Goal: Task Accomplishment & Management: Complete application form

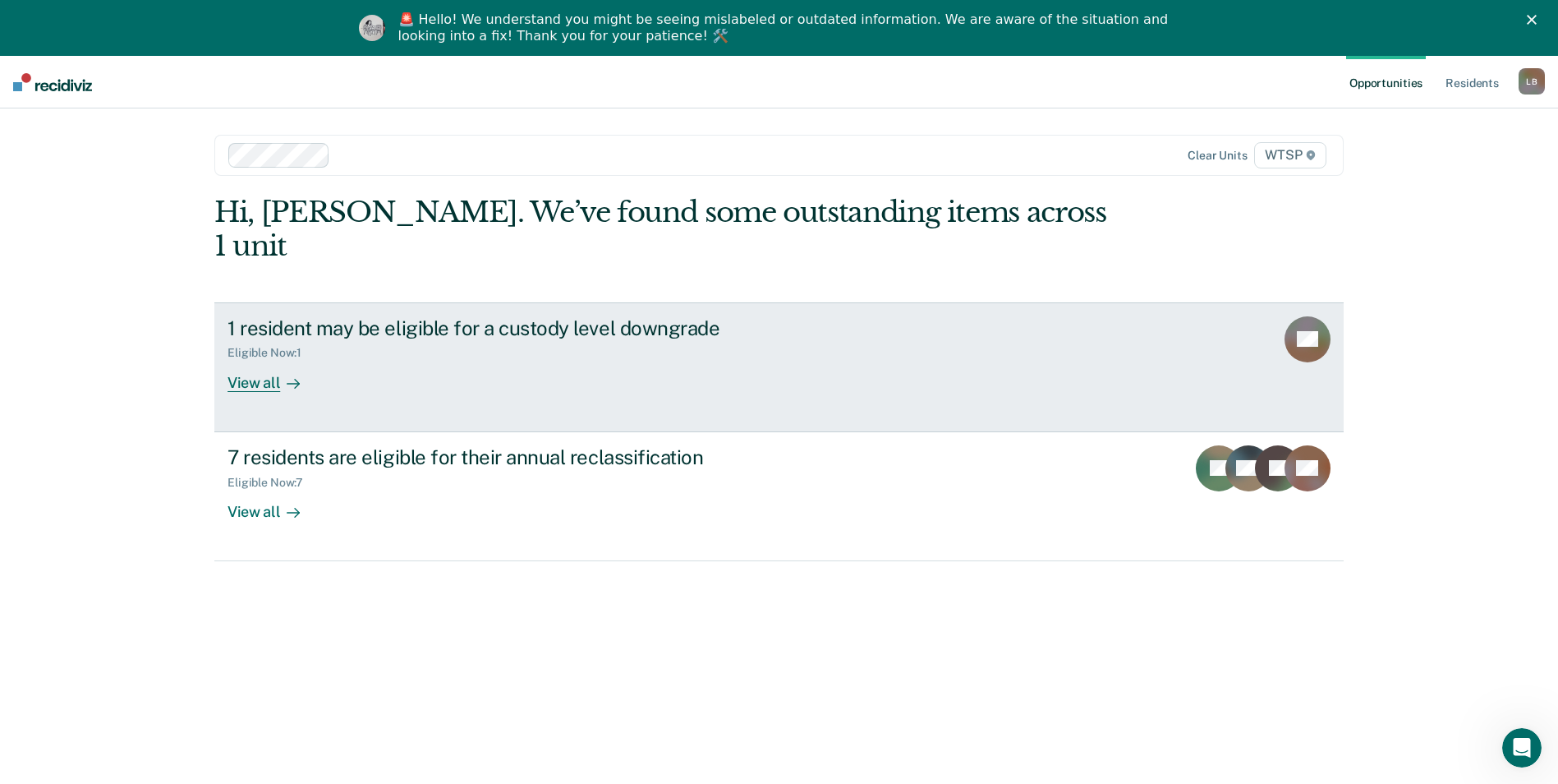
click at [270, 360] on div "View all" at bounding box center [273, 376] width 92 height 32
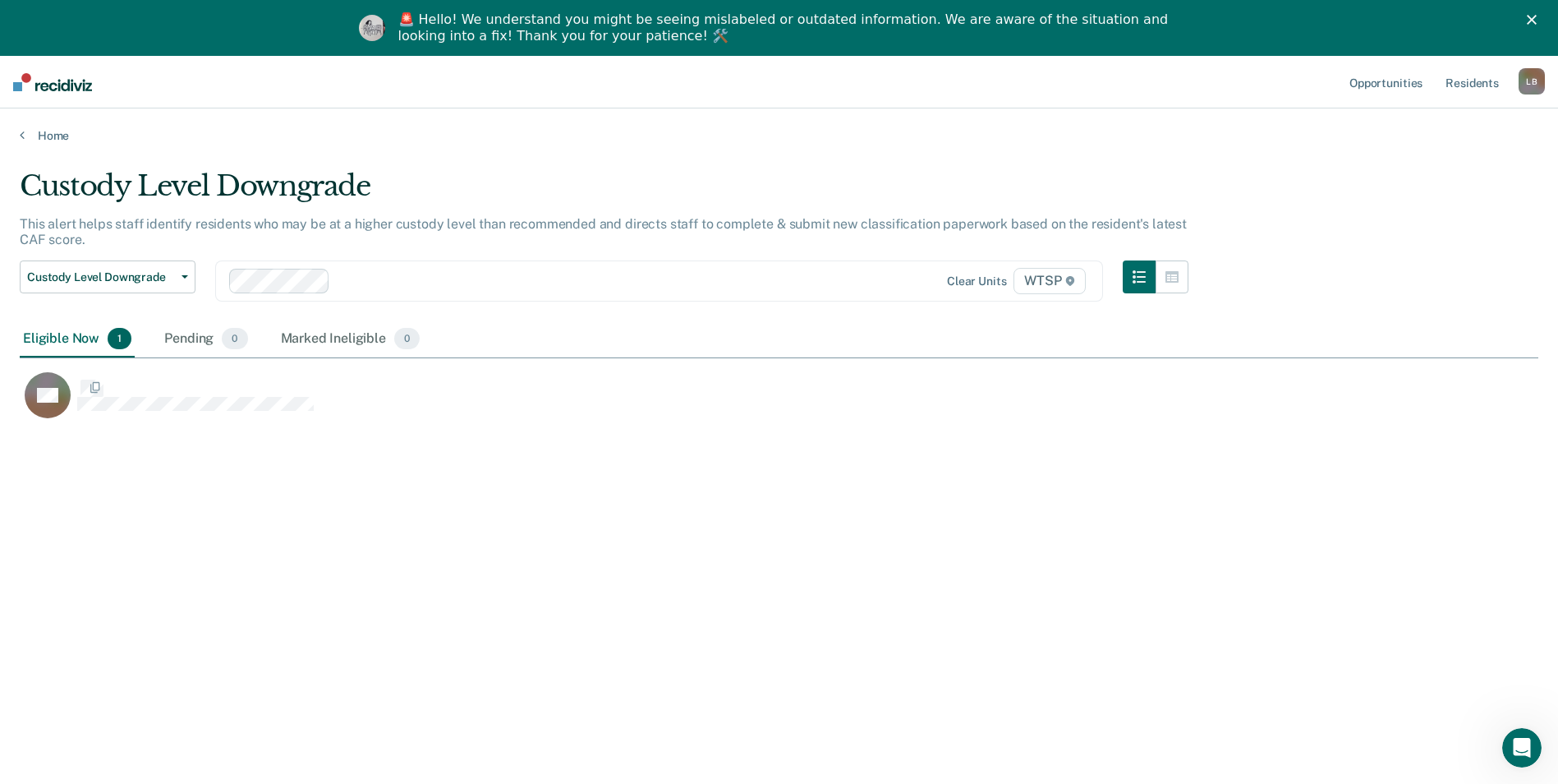
scroll to position [535, 1506]
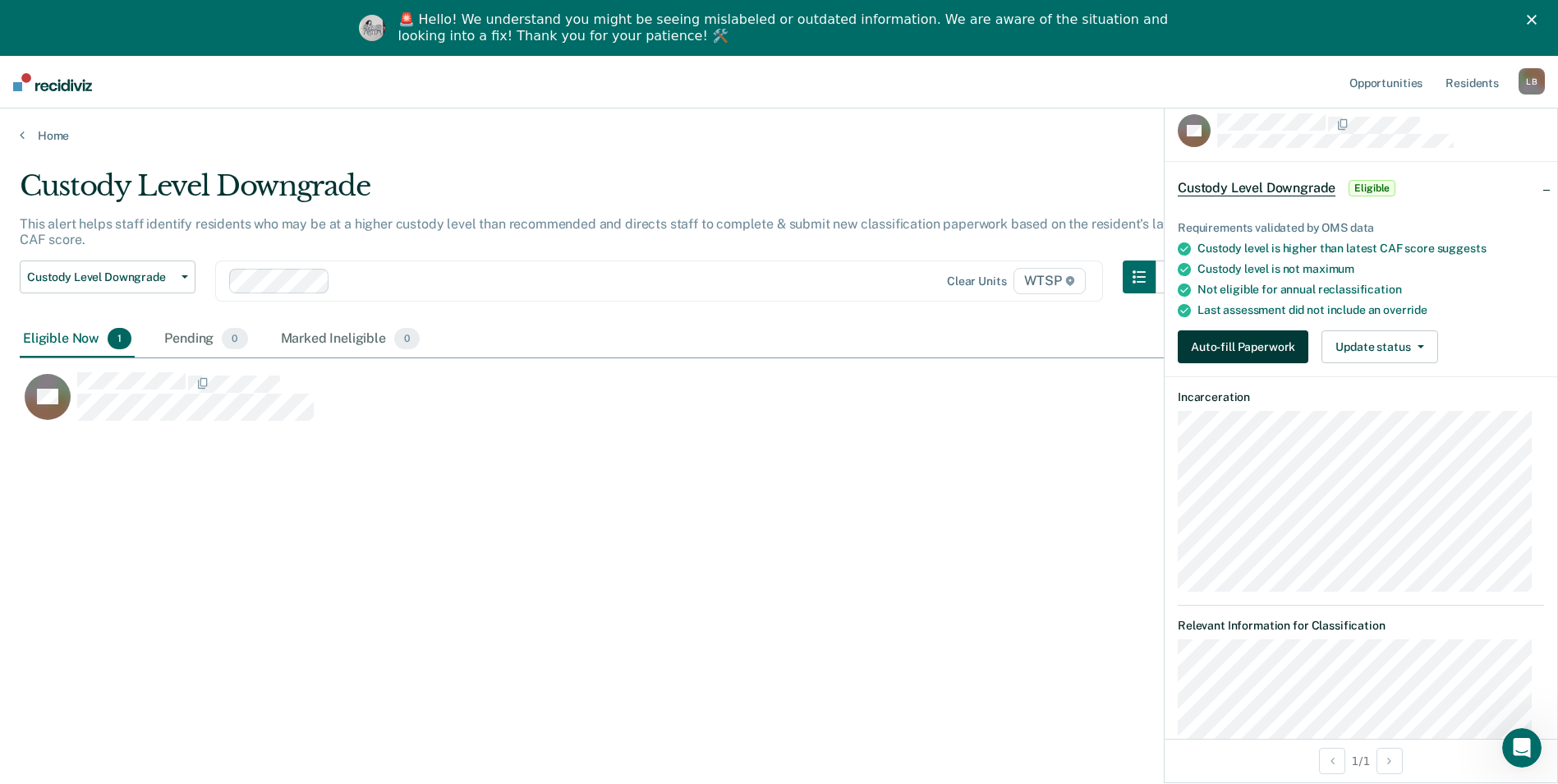
click at [1253, 351] on button "Auto-fill Paperwork" at bounding box center [1243, 346] width 131 height 32
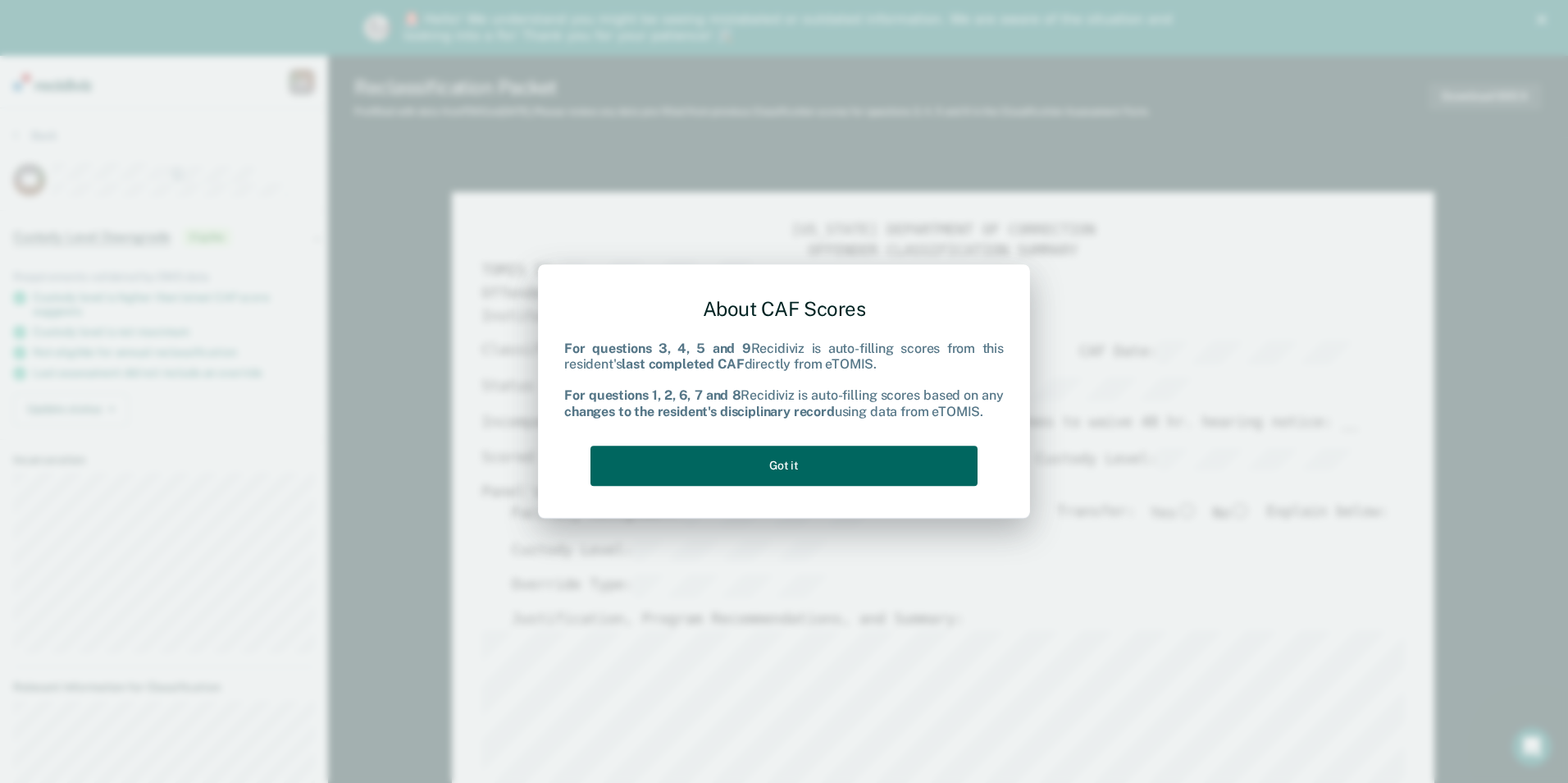
click at [706, 459] on button "Got it" at bounding box center [784, 465] width 387 height 40
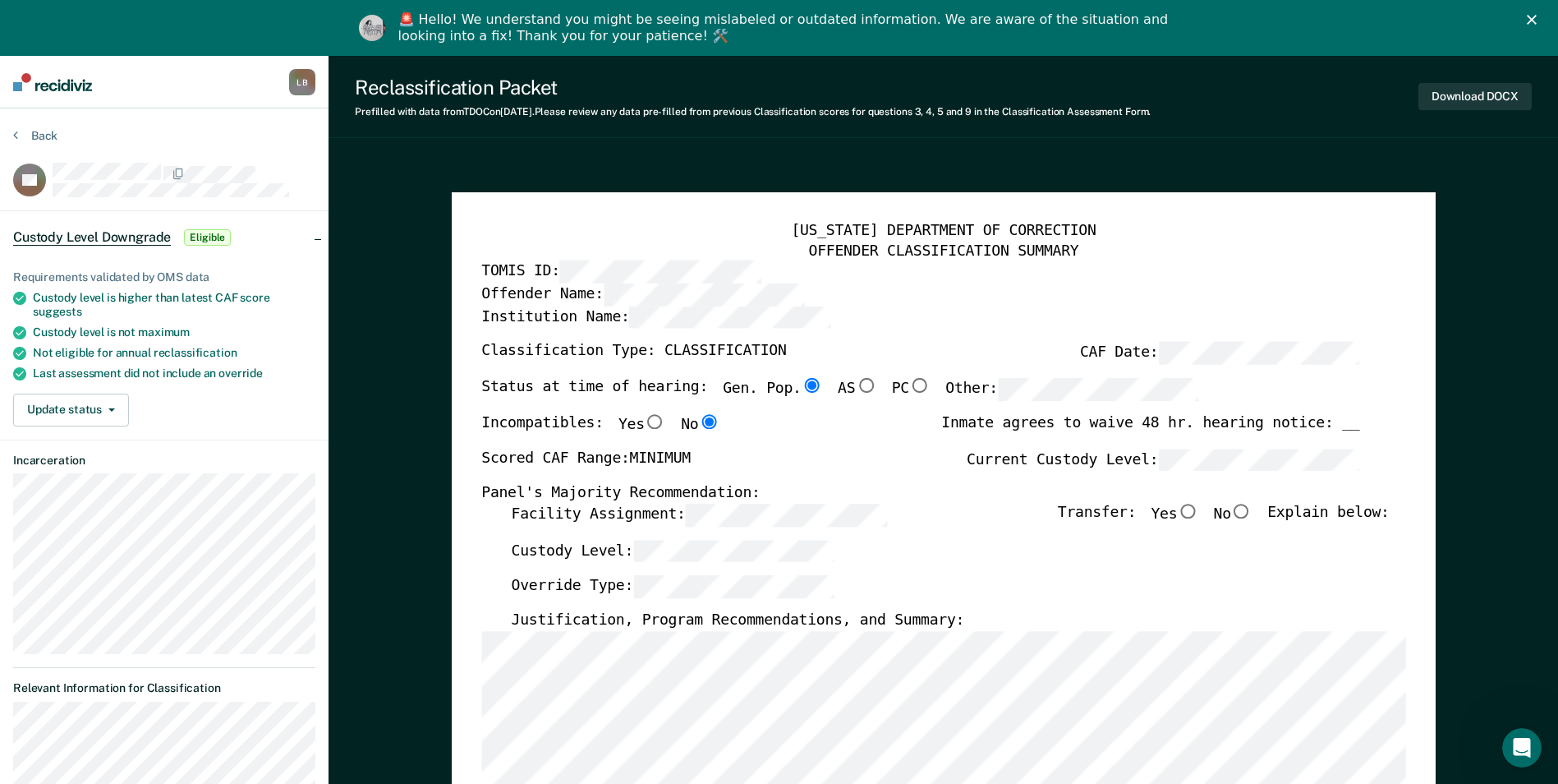
click at [1248, 507] on input "No" at bounding box center [1242, 511] width 22 height 15
type textarea "x"
radio input "true"
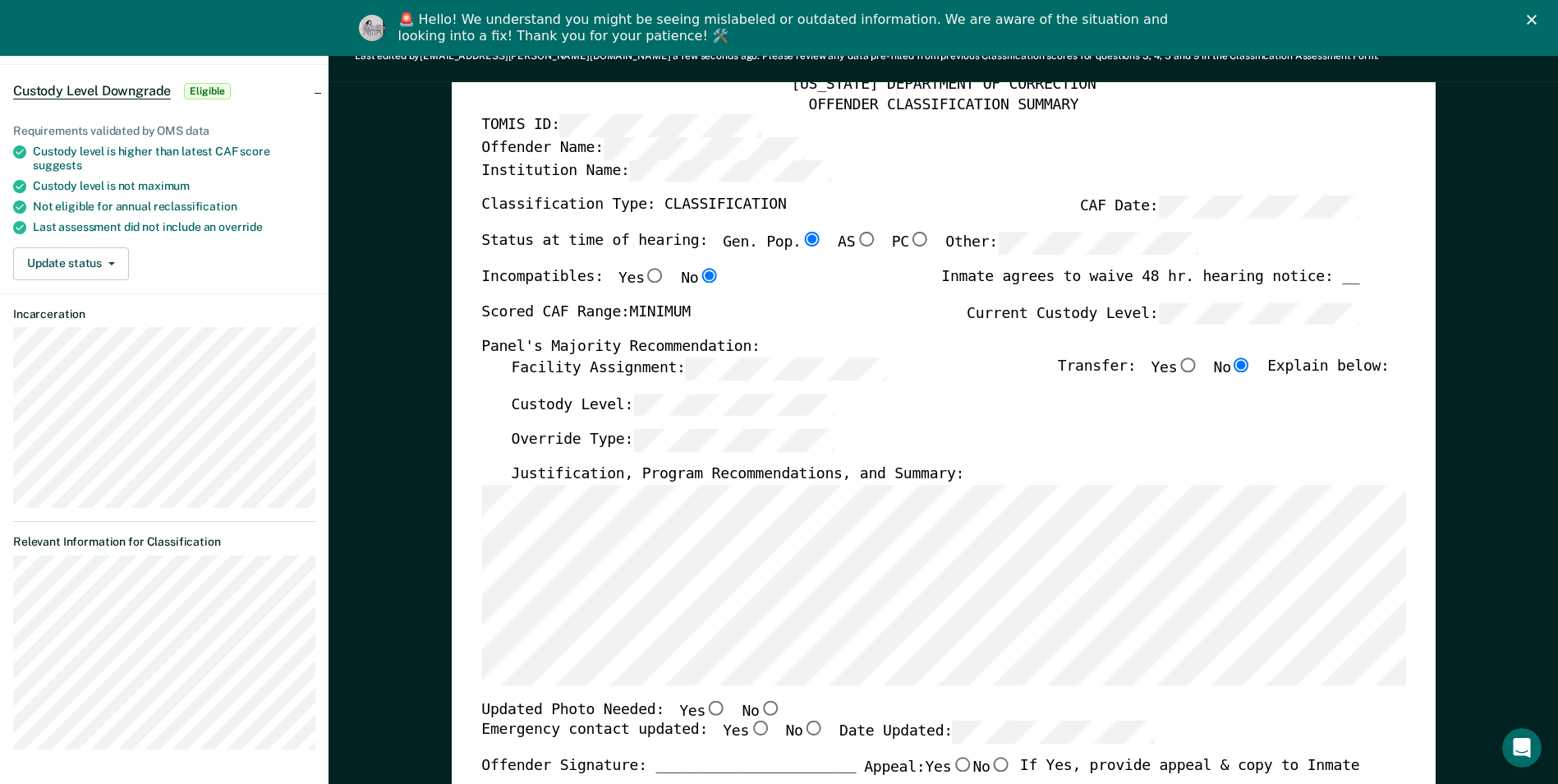
scroll to position [164, 0]
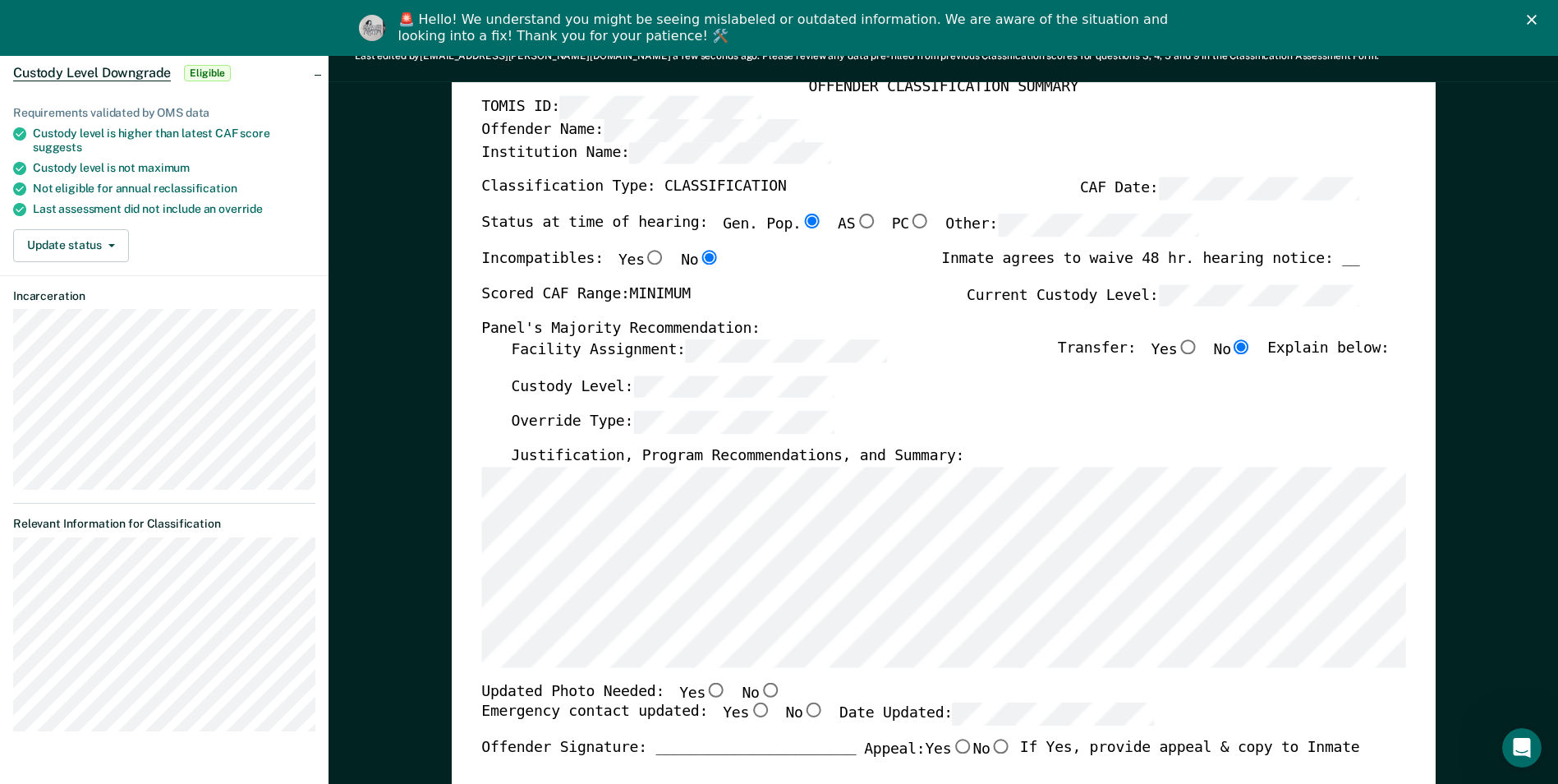
click at [759, 688] on input "No" at bounding box center [770, 689] width 22 height 15
type textarea "x"
radio input "true"
click at [749, 709] on input "Yes" at bounding box center [760, 711] width 22 height 15
type textarea "x"
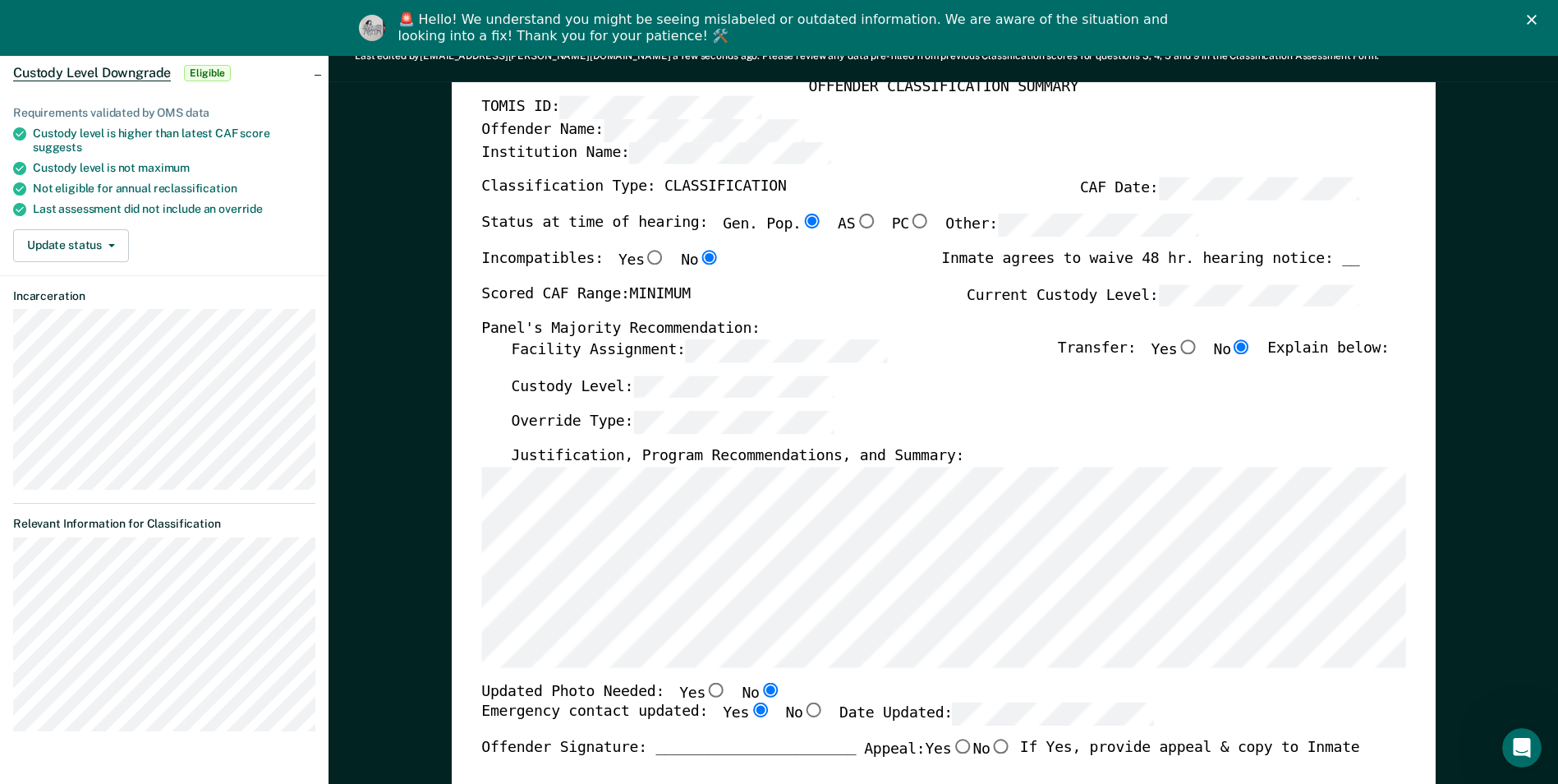
radio input "true"
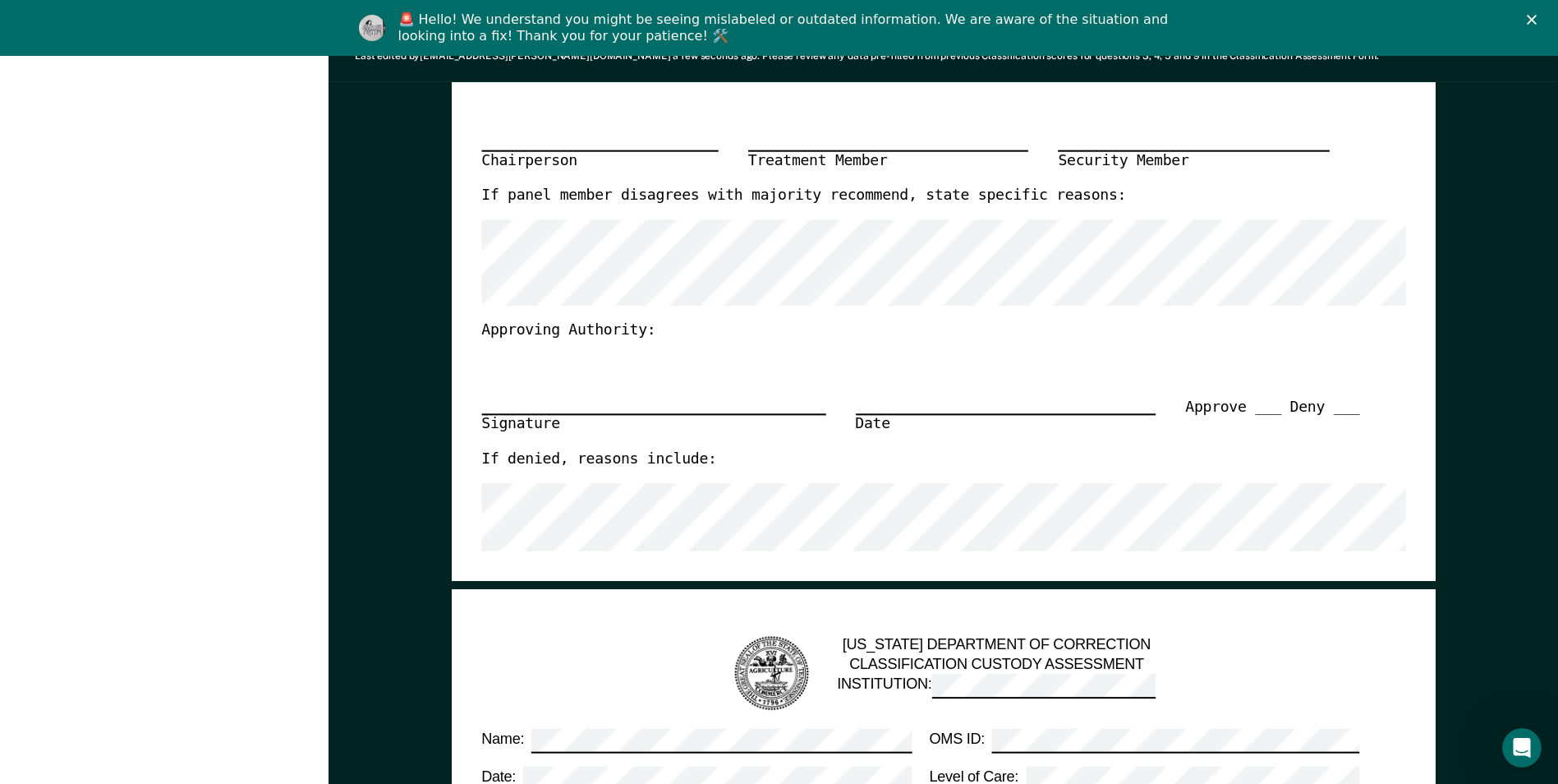
scroll to position [739, 0]
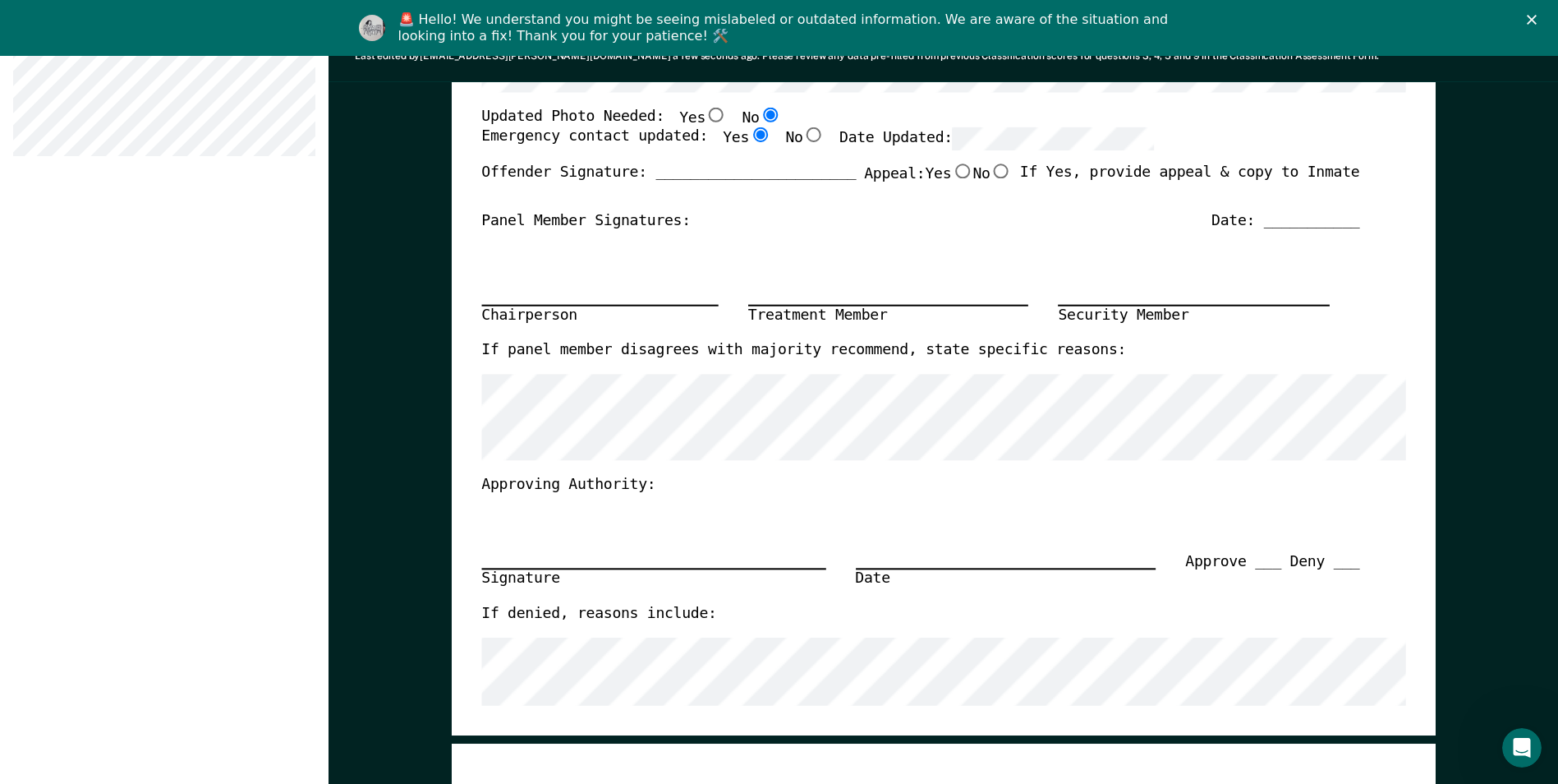
click at [1537, 17] on polygon "Close" at bounding box center [1532, 20] width 10 height 10
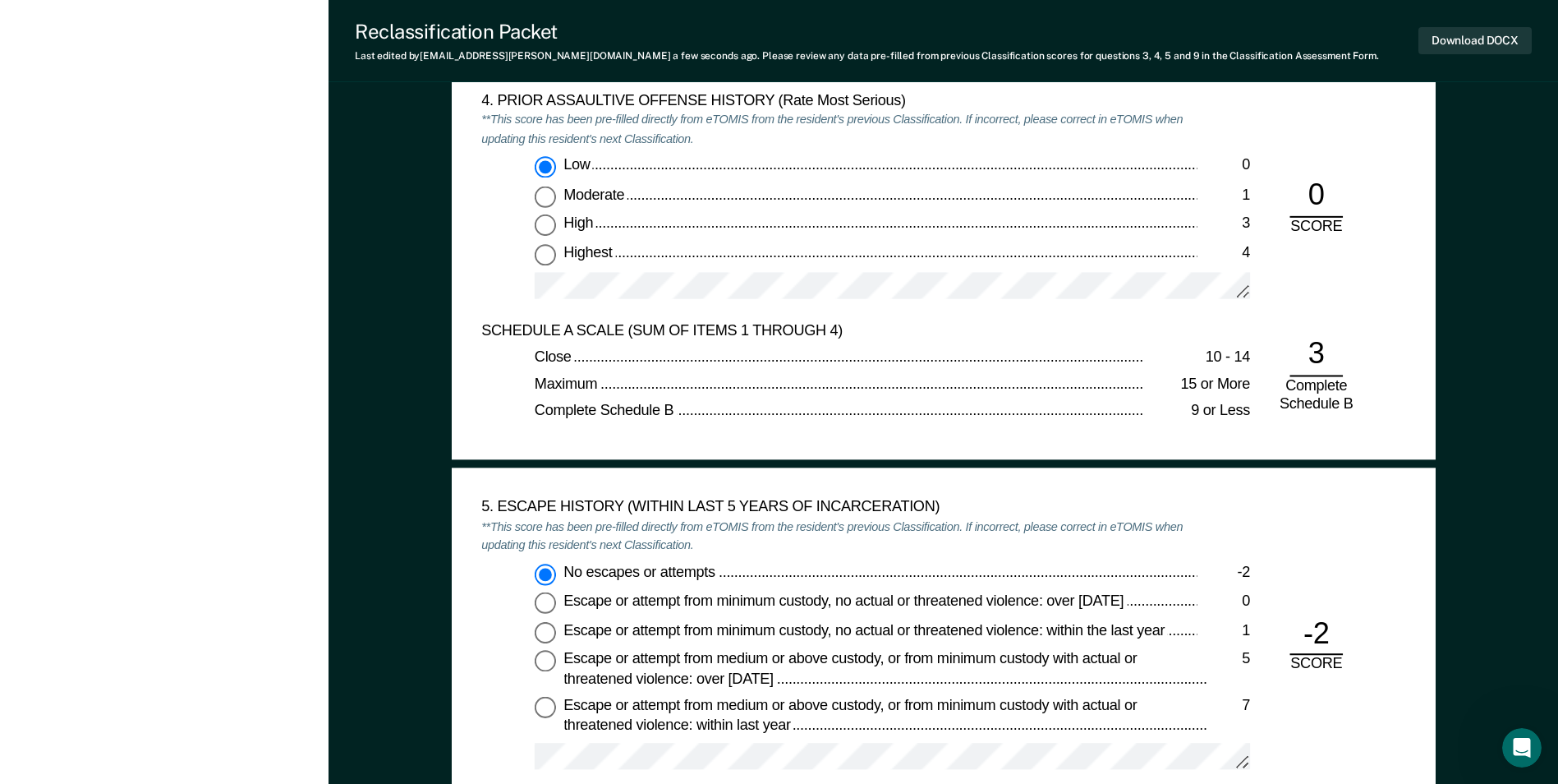
scroll to position [2054, 0]
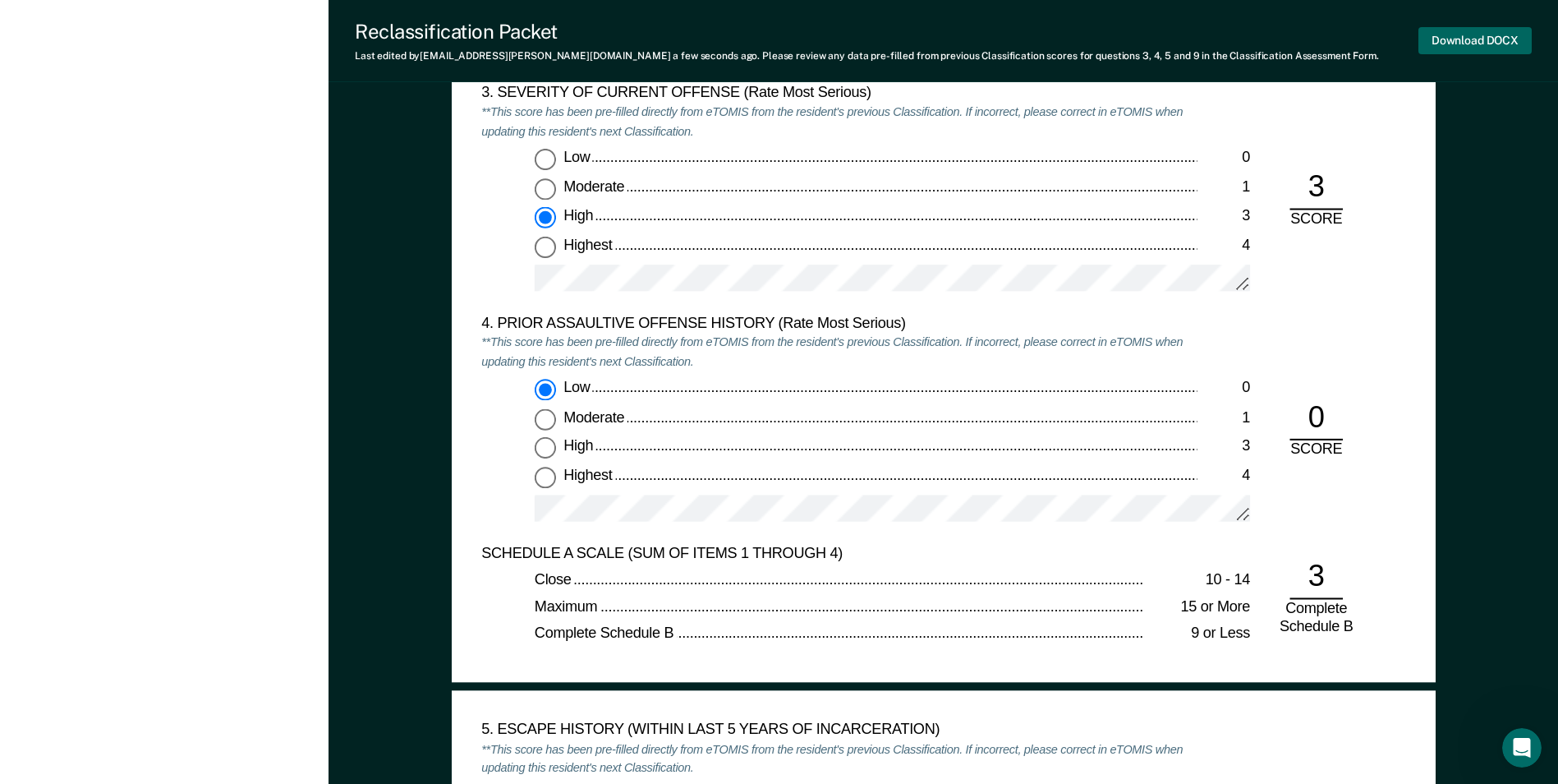
click at [1444, 41] on button "Download DOCX" at bounding box center [1476, 41] width 113 height 27
type textarea "x"
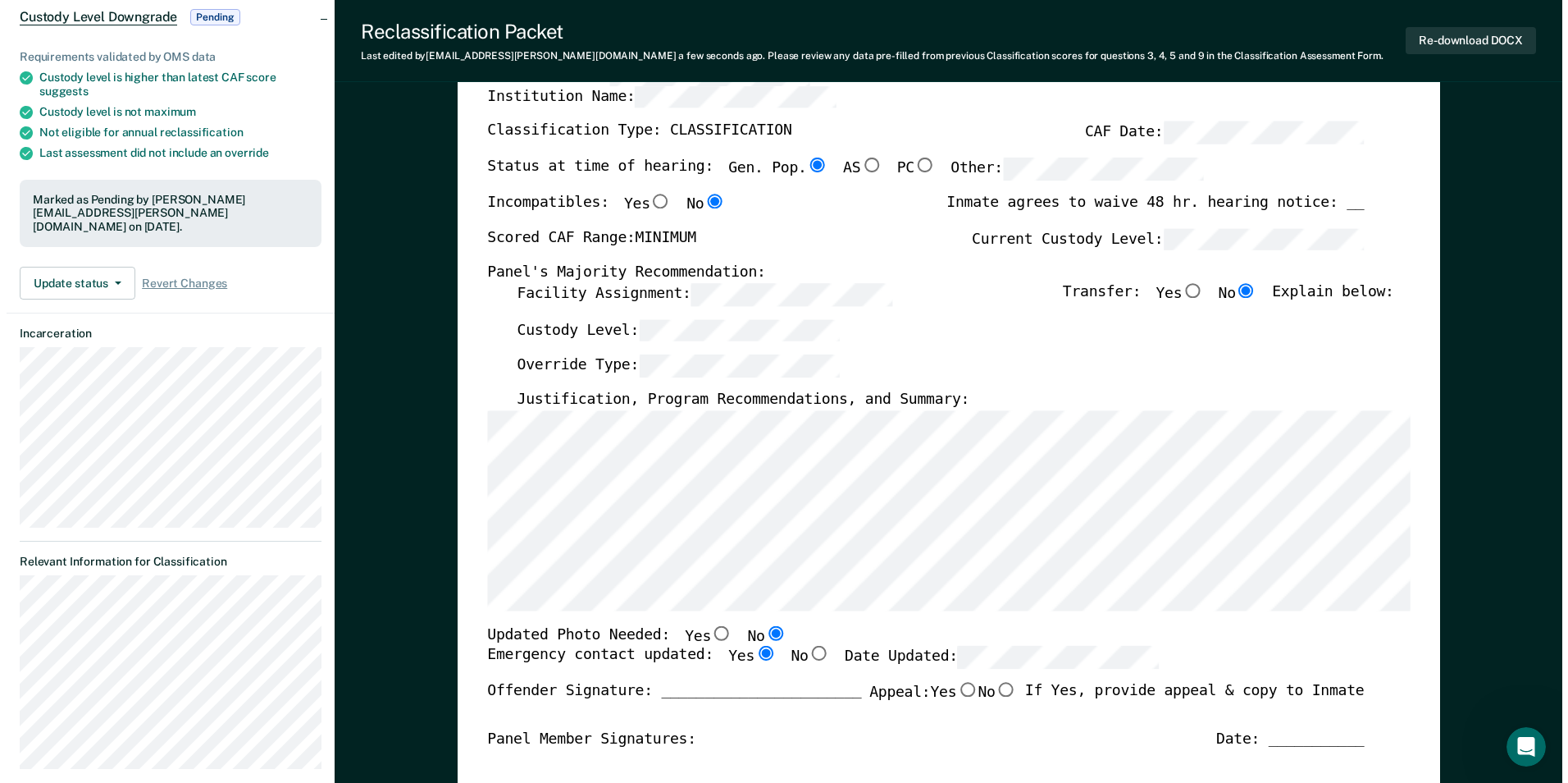
scroll to position [0, 0]
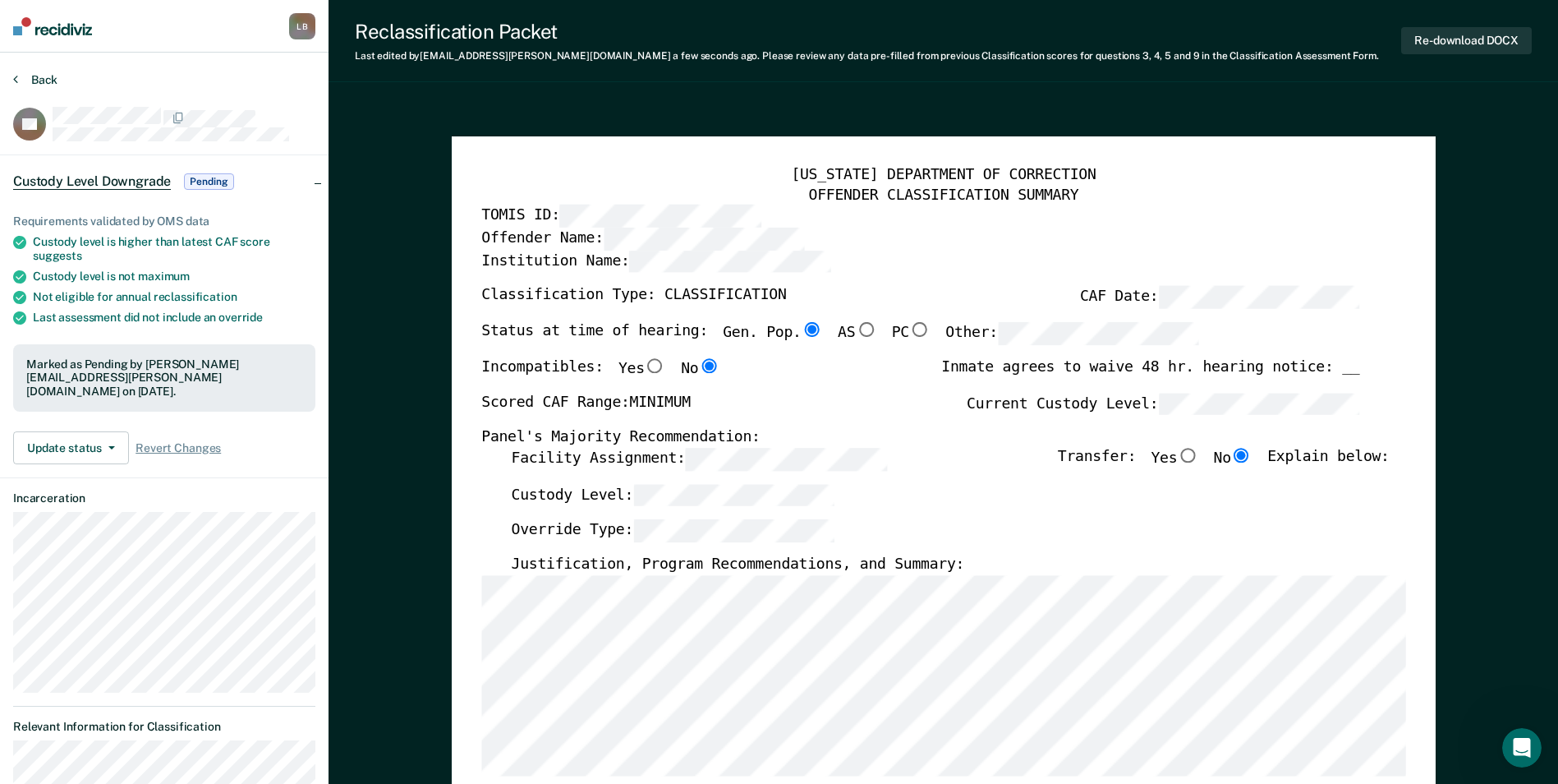
click at [14, 80] on icon at bounding box center [16, 79] width 5 height 13
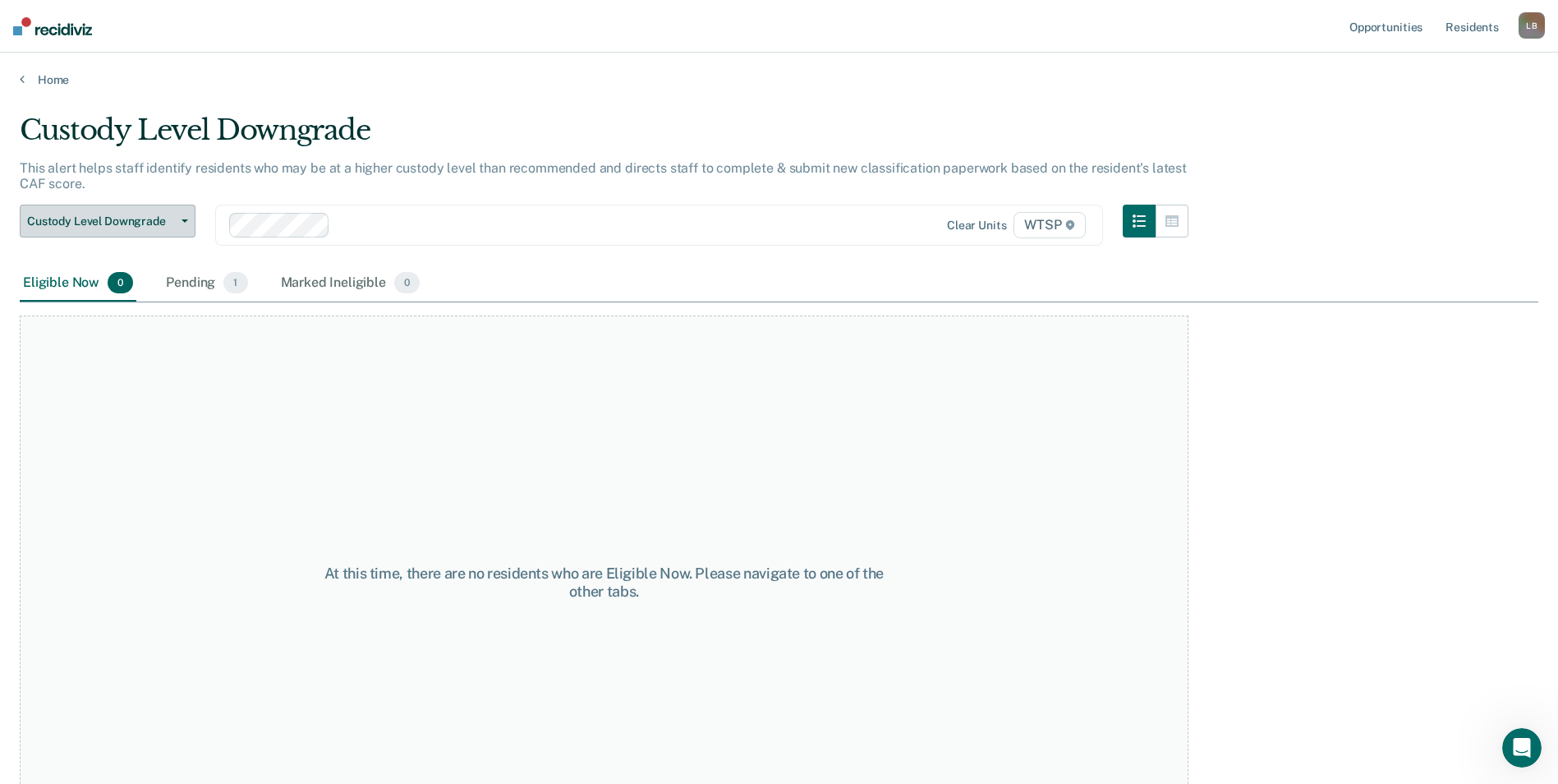
click at [87, 224] on span "Custody Level Downgrade" at bounding box center [101, 221] width 147 height 14
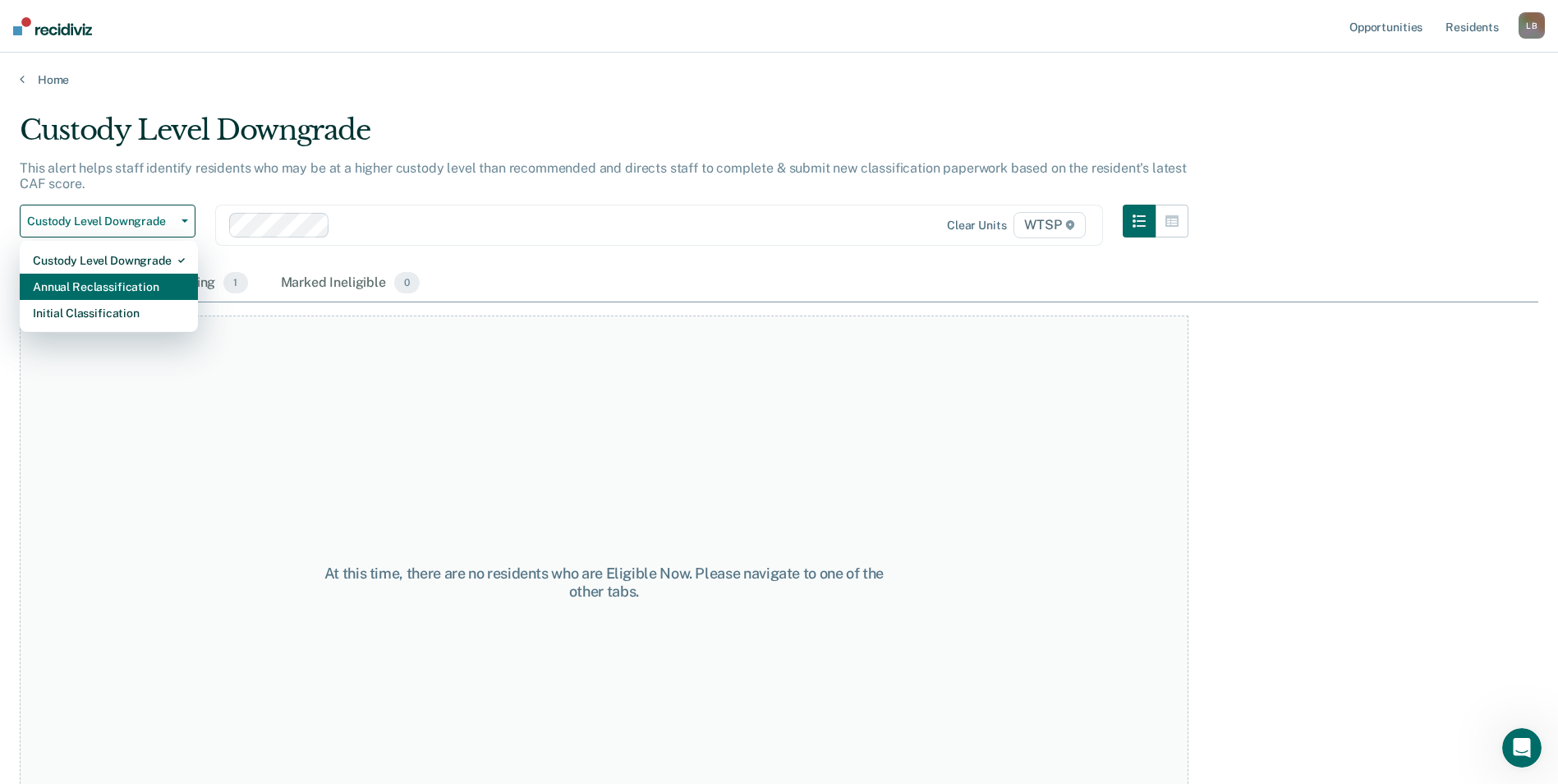
click at [82, 294] on div "Annual Reclassification" at bounding box center [108, 287] width 152 height 27
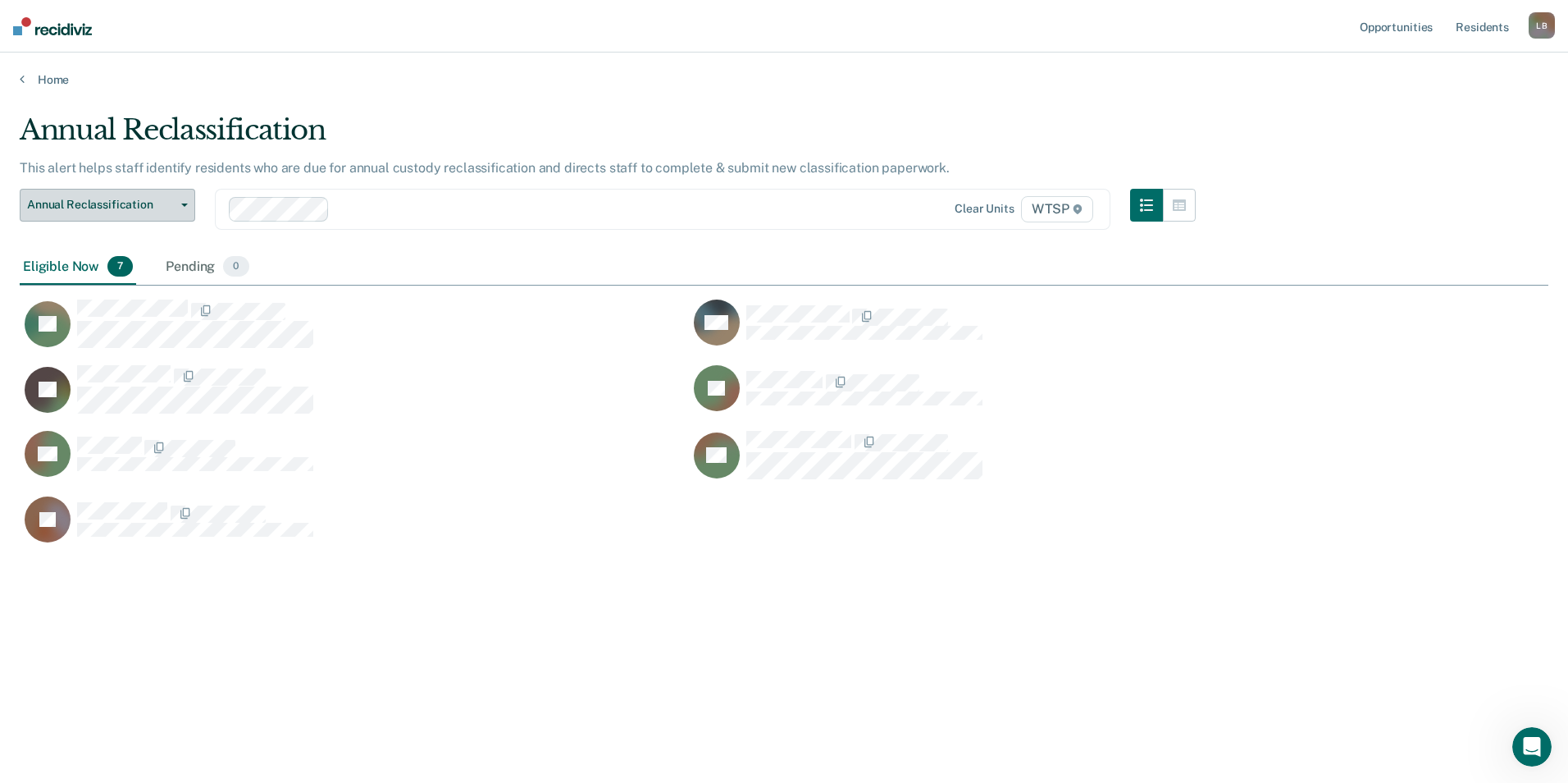
scroll to position [534, 1516]
